Goal: Task Accomplishment & Management: Manage account settings

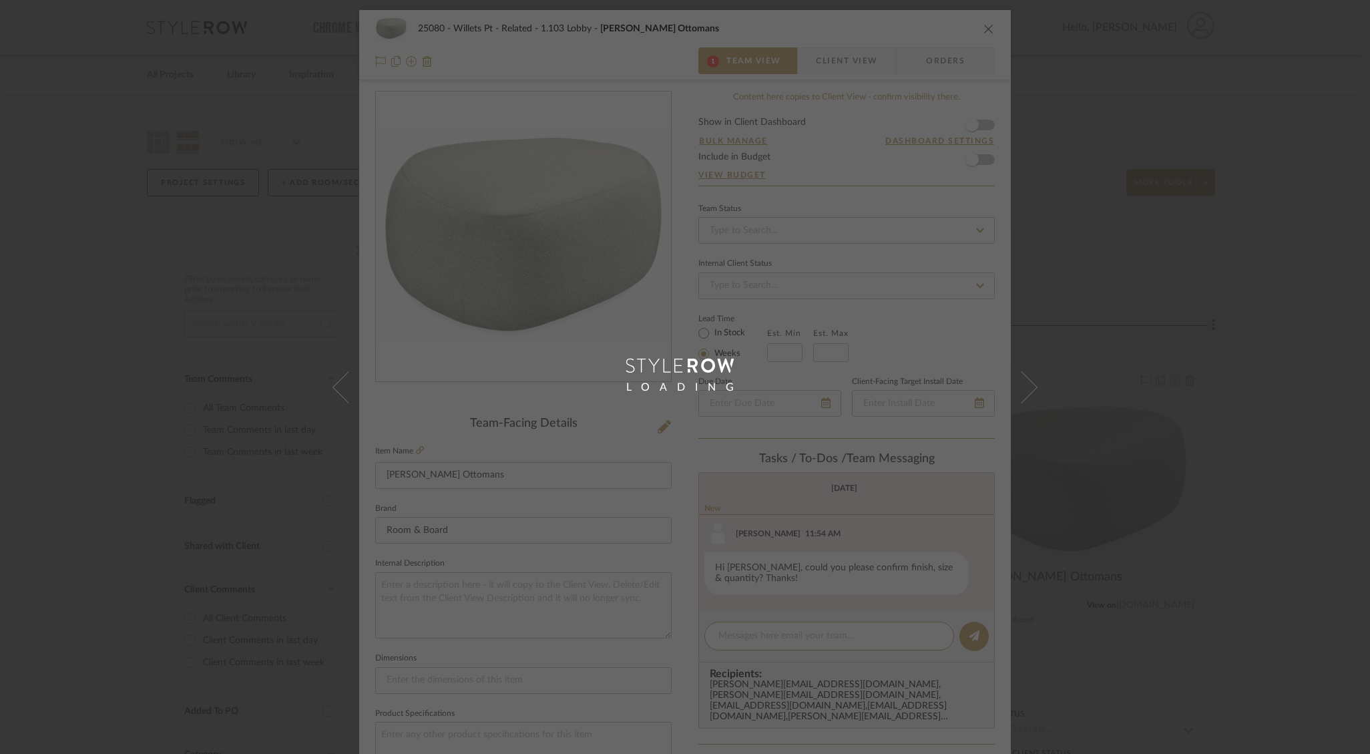
scroll to position [102, 0]
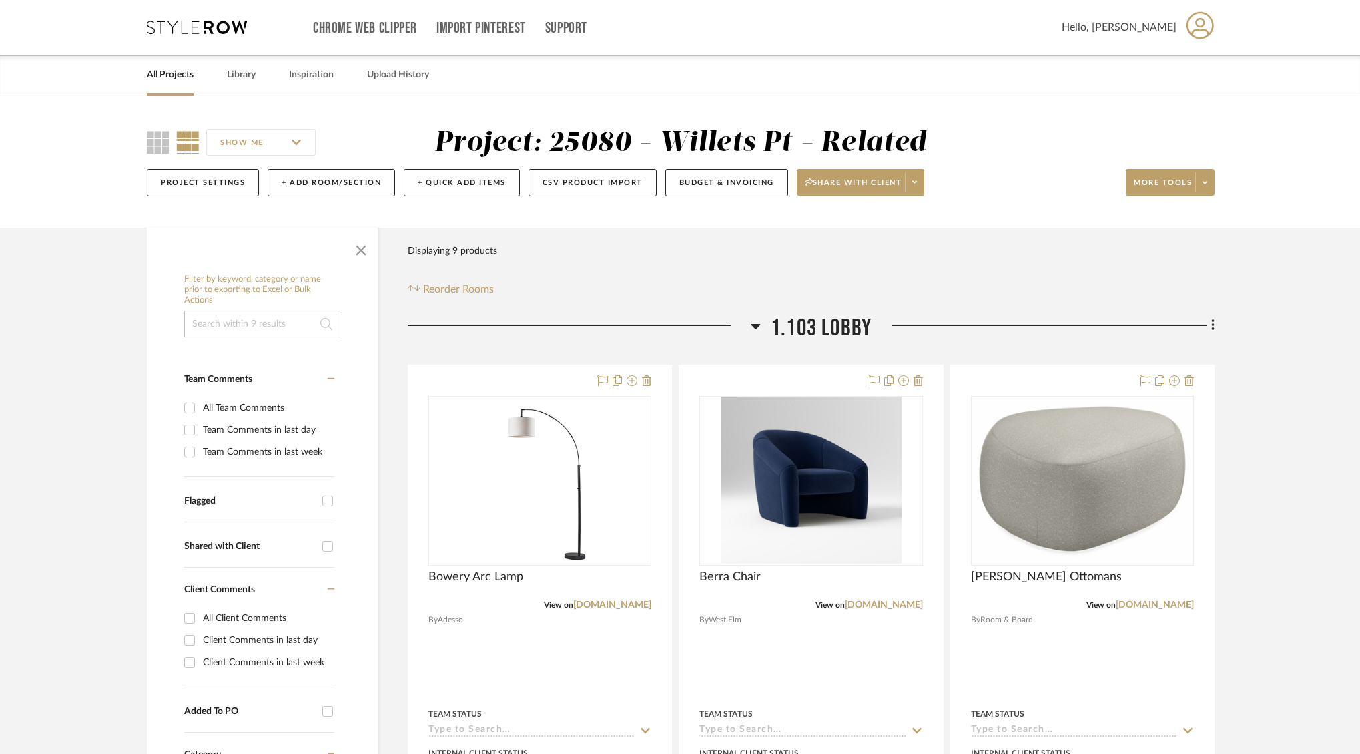
click at [1198, 27] on icon at bounding box center [1200, 25] width 27 height 28
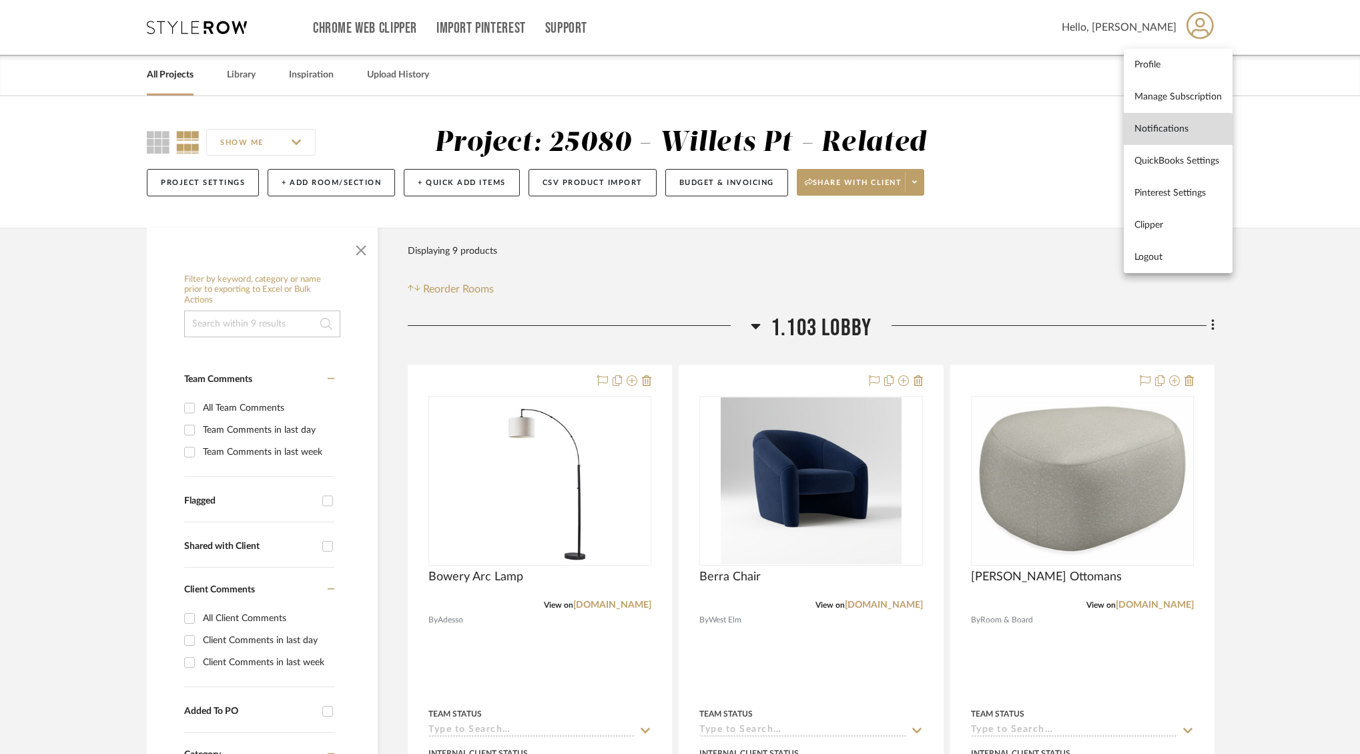
click at [1174, 140] on link "Notifications" at bounding box center [1178, 129] width 109 height 32
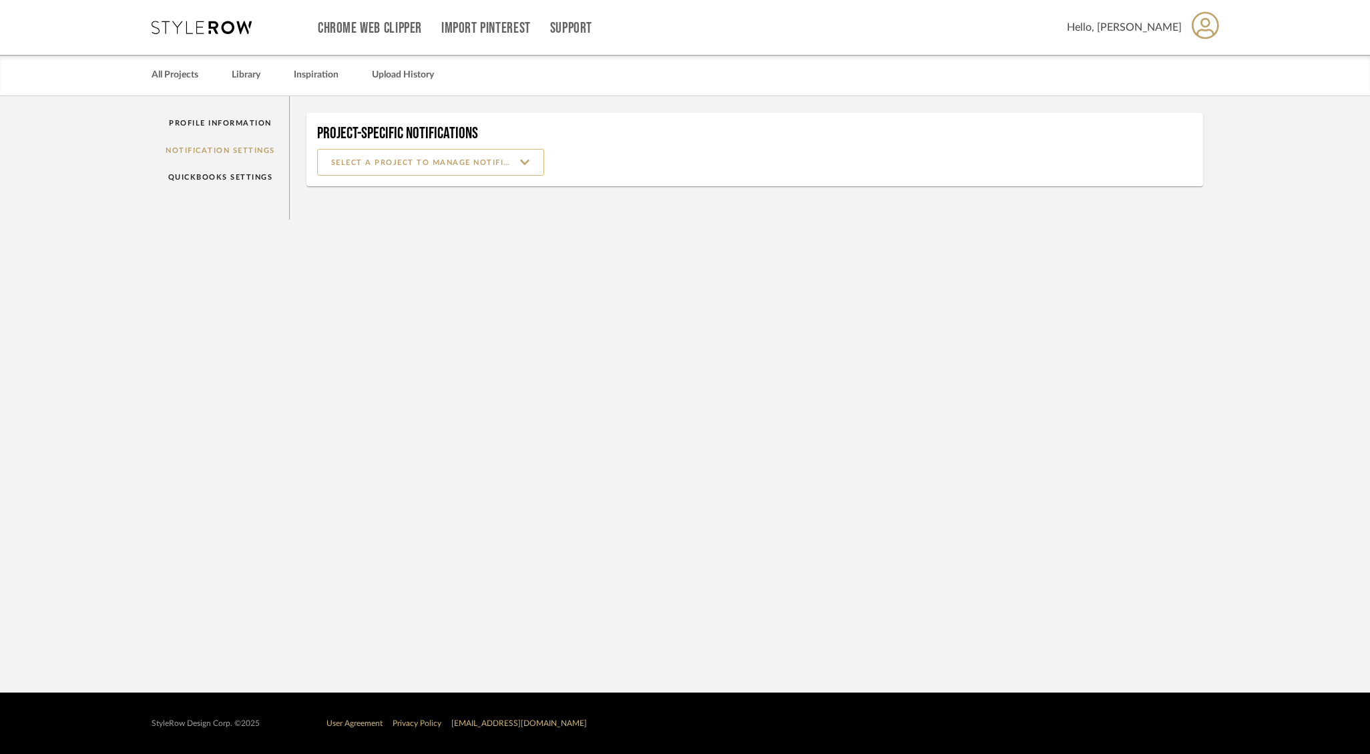
click at [499, 159] on input at bounding box center [430, 162] width 227 height 27
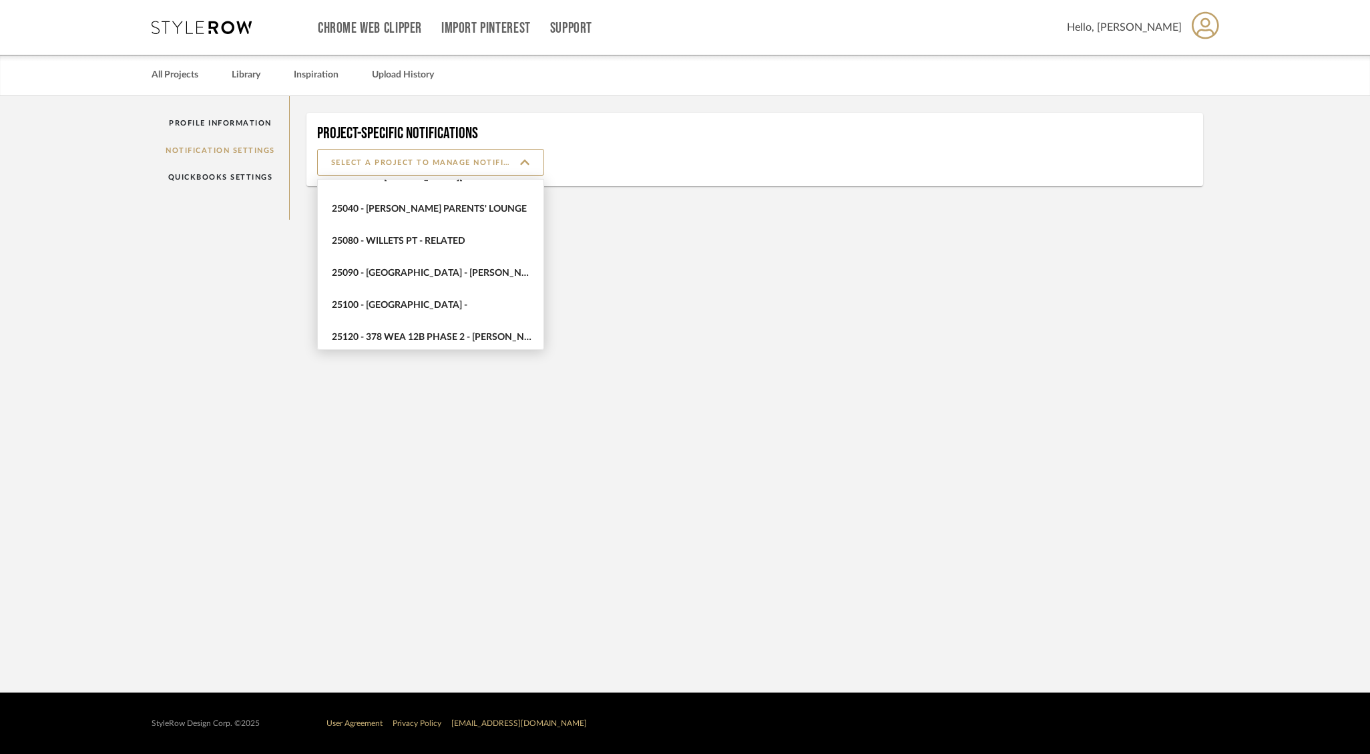
scroll to position [626, 0]
click at [461, 248] on span "25080 - Willets Pt - Related" at bounding box center [432, 242] width 201 height 11
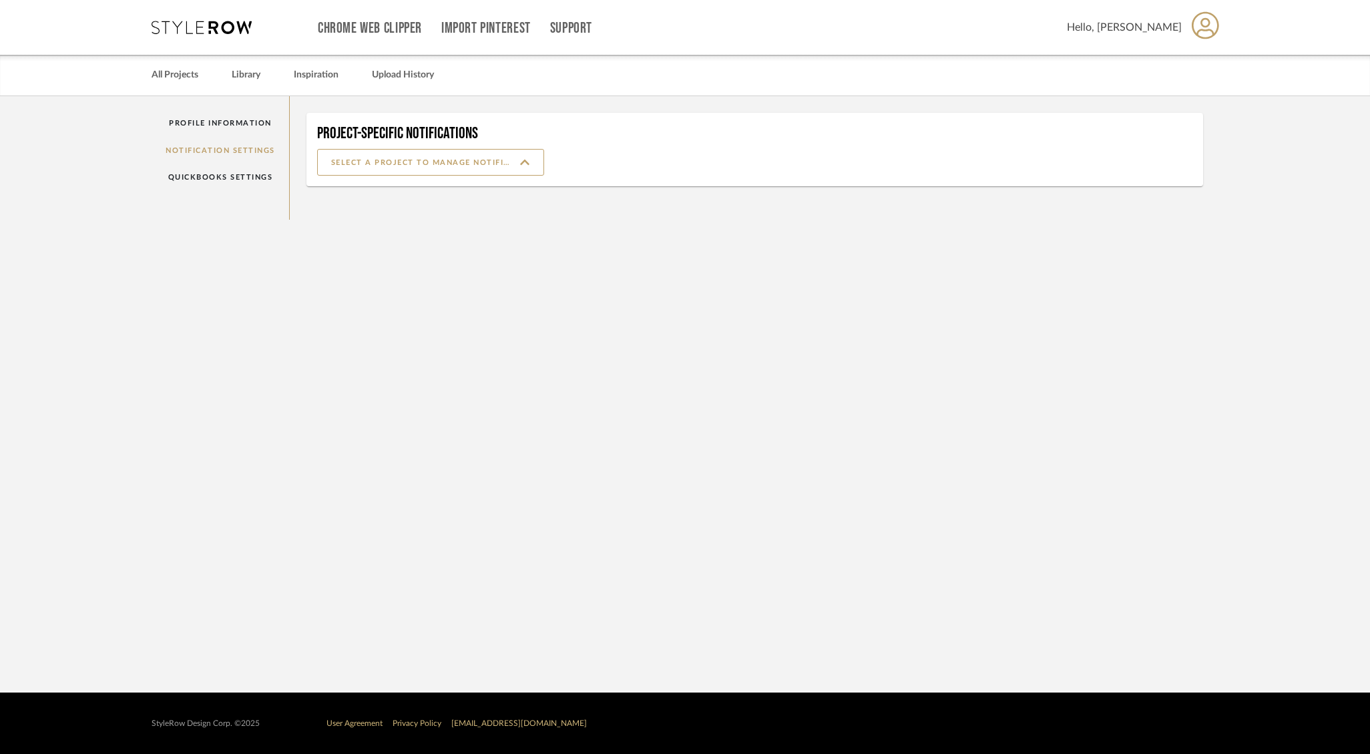
type input "25080 - Willets Pt - Related"
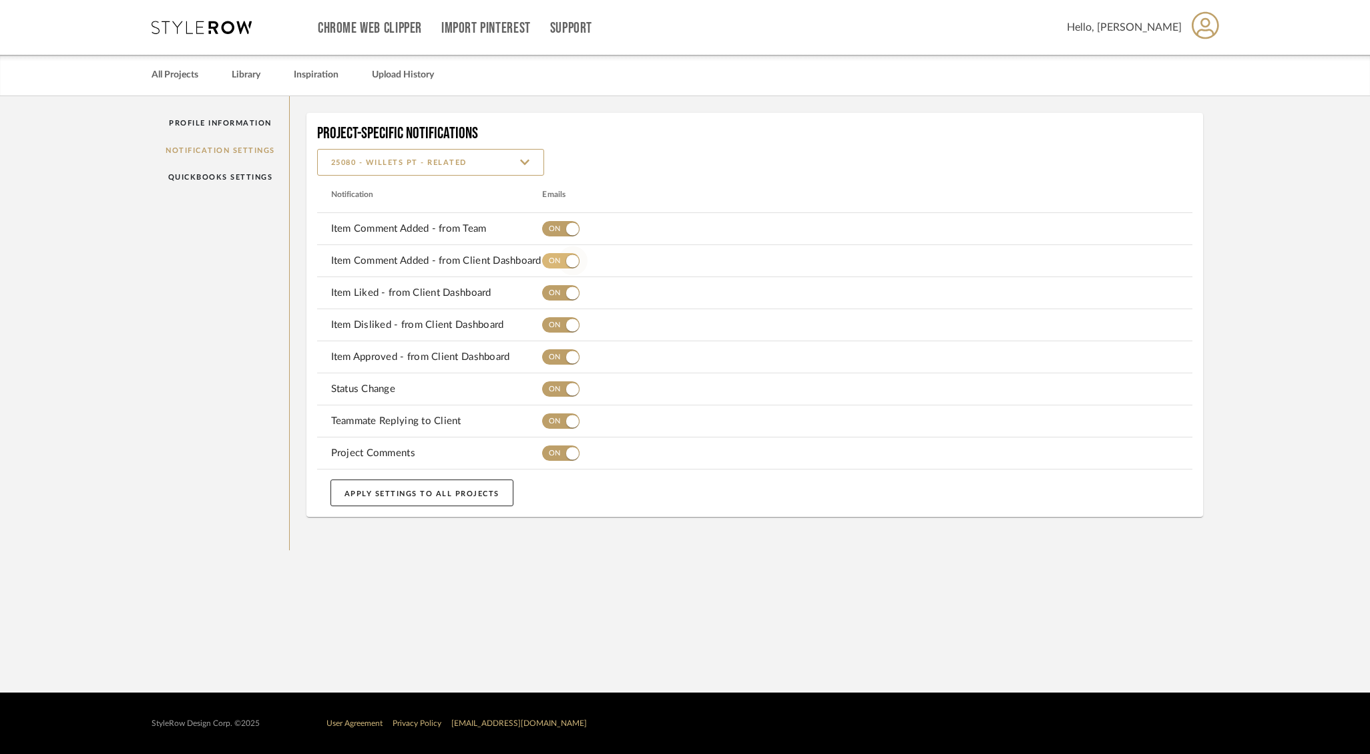
click at [565, 230] on span "button" at bounding box center [572, 228] width 29 height 29
click at [567, 259] on span "button" at bounding box center [572, 260] width 13 height 13
click at [569, 294] on span "button" at bounding box center [572, 292] width 13 height 13
click at [569, 327] on span "button" at bounding box center [572, 324] width 13 height 13
click at [569, 354] on span "button" at bounding box center [572, 356] width 13 height 13
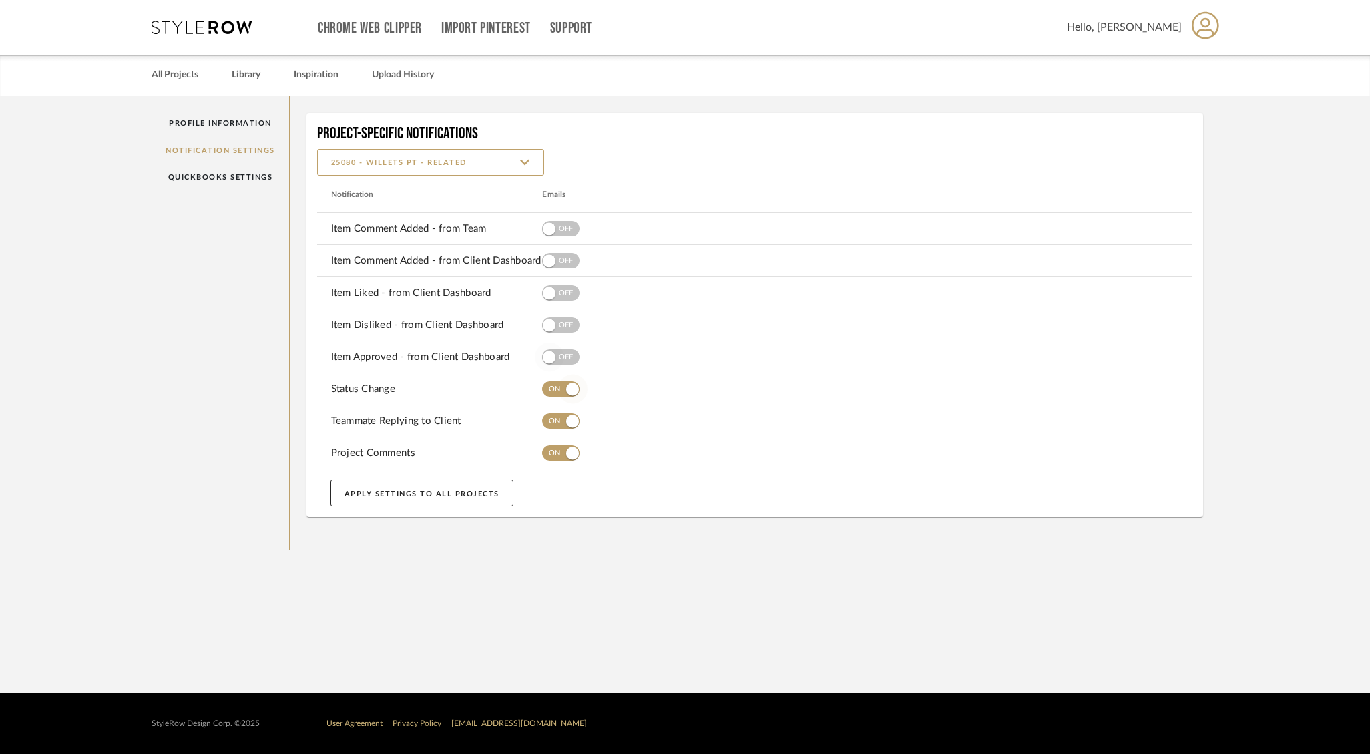
click at [568, 387] on span "button" at bounding box center [572, 388] width 13 height 13
click at [568, 419] on span "button" at bounding box center [572, 420] width 13 height 13
click at [568, 459] on span "button" at bounding box center [572, 453] width 29 height 29
